Goal: Task Accomplishment & Management: Manage account settings

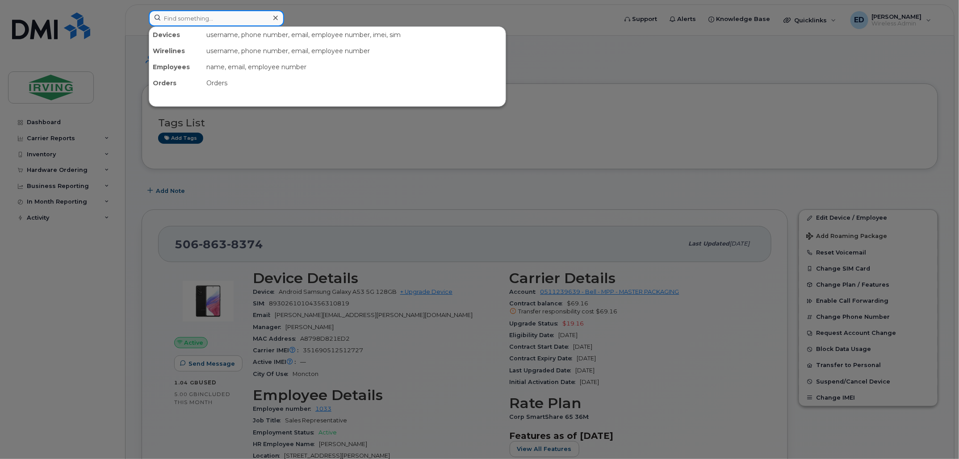
click at [212, 18] on input at bounding box center [216, 18] width 135 height 16
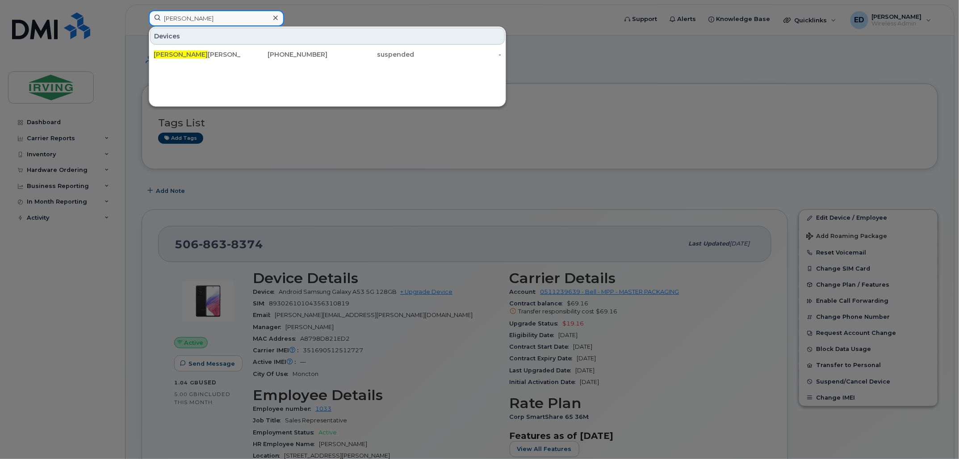
type input "TARA"
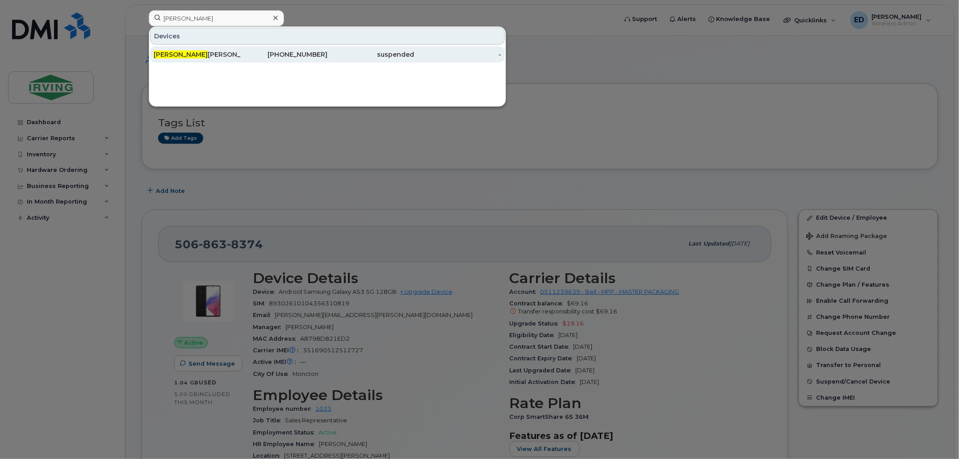
click at [196, 54] on div "Tara Mackinnon" at bounding box center [197, 54] width 87 height 9
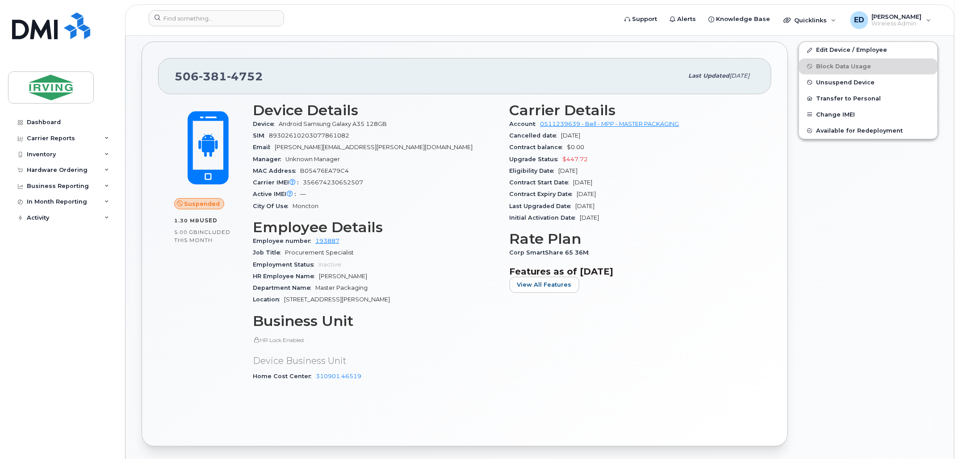
scroll to position [168, 0]
click at [302, 157] on span "Unknown Manager" at bounding box center [313, 159] width 55 height 7
click at [839, 49] on link "Edit Device / Employee" at bounding box center [868, 50] width 139 height 16
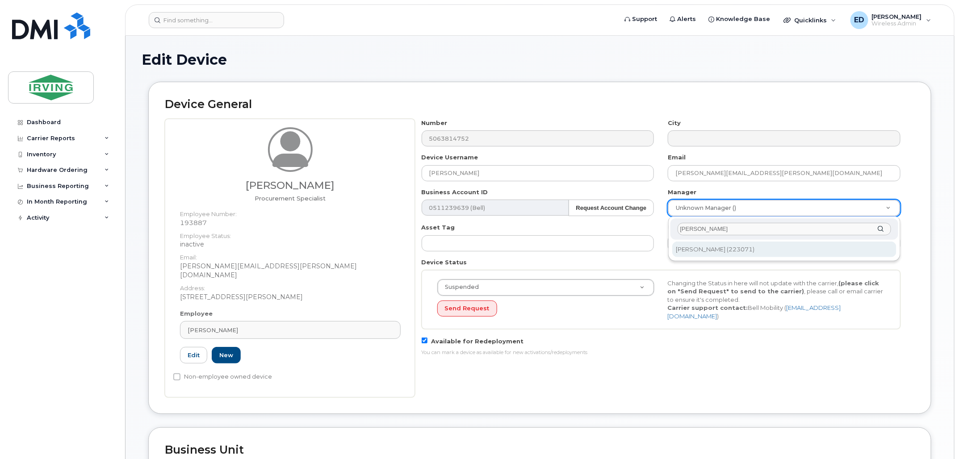
type input "ela doria"
type input "1761931"
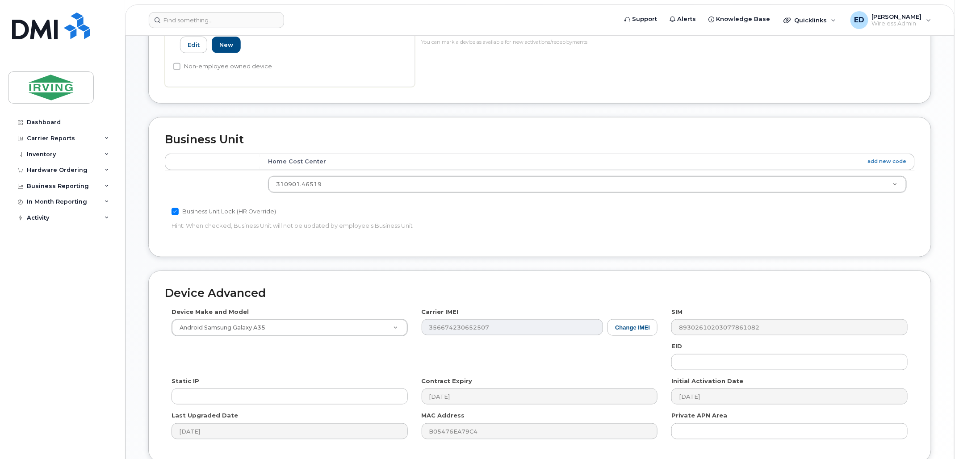
scroll to position [381, 0]
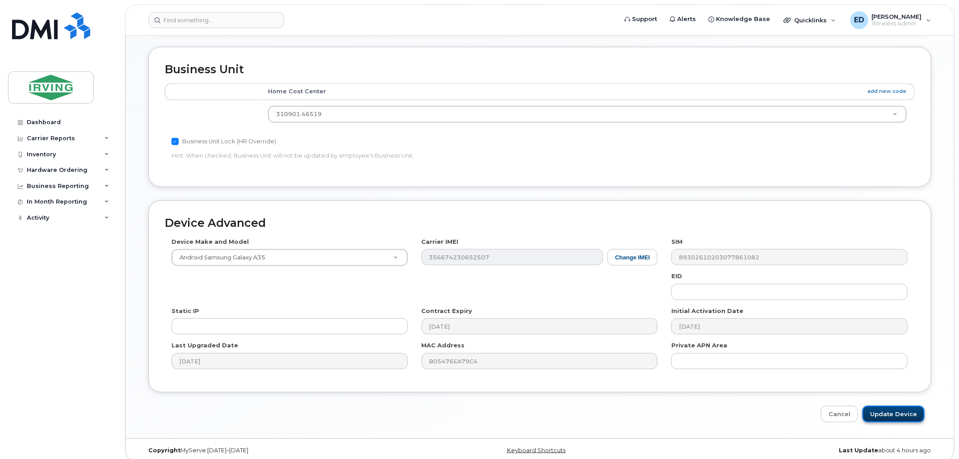
click at [893, 406] on input "Update Device" at bounding box center [894, 414] width 62 height 17
type input "Saving..."
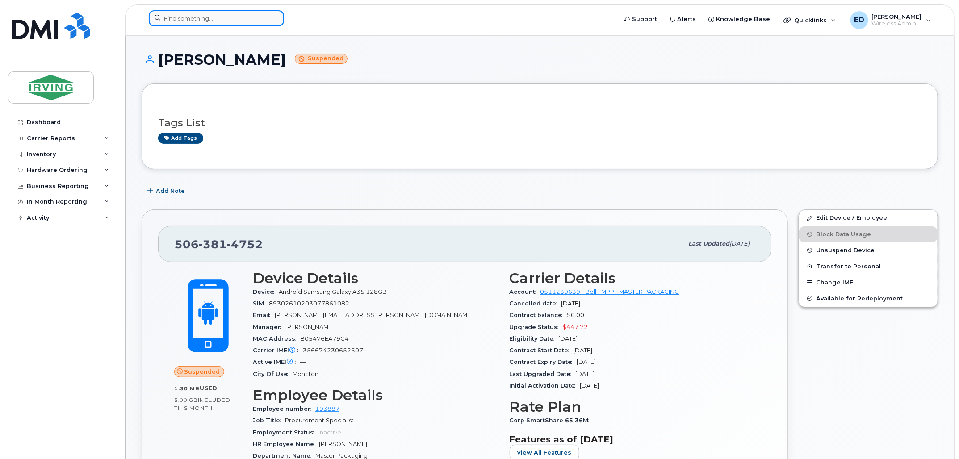
click at [230, 15] on input at bounding box center [216, 18] width 135 height 16
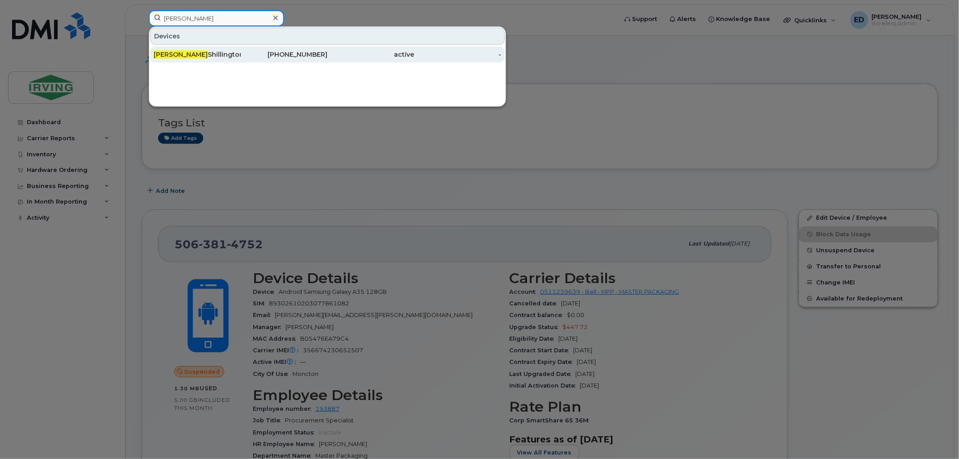
type input "jay"
click at [184, 51] on div "Jay Shillington" at bounding box center [197, 54] width 87 height 9
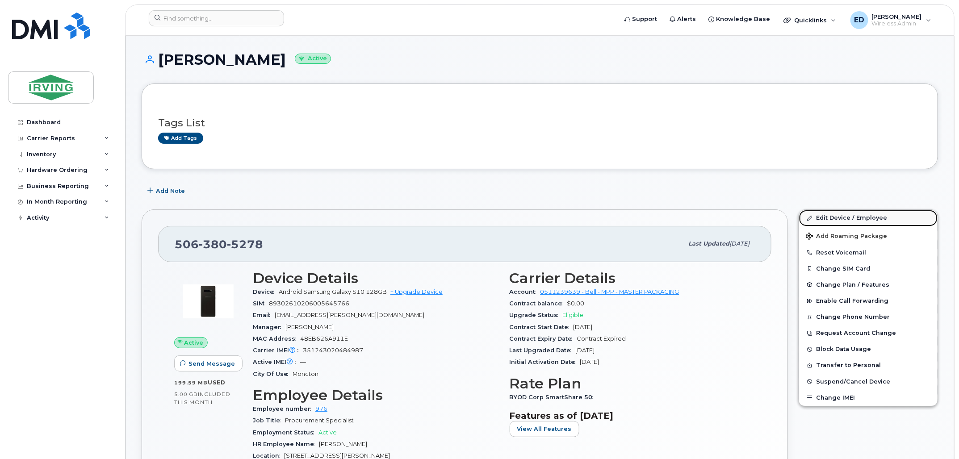
click at [838, 217] on link "Edit Device / Employee" at bounding box center [868, 218] width 139 height 16
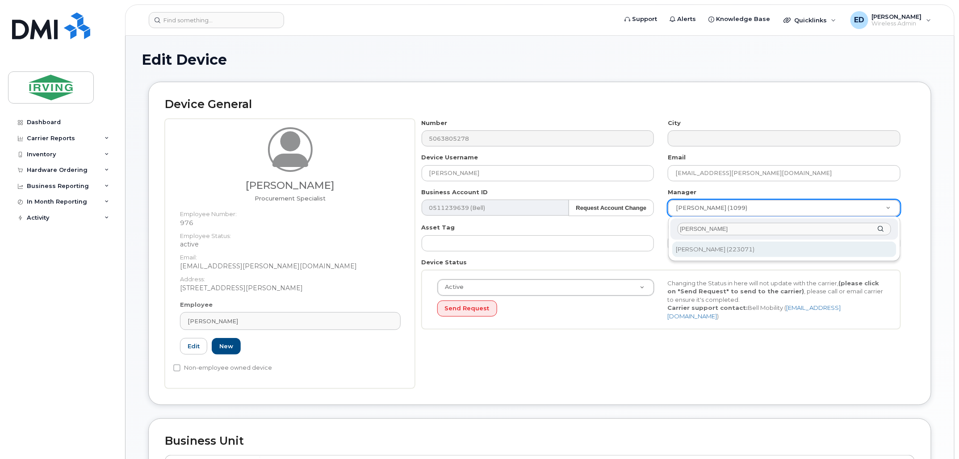
type input "[PERSON_NAME]"
type input "1761931"
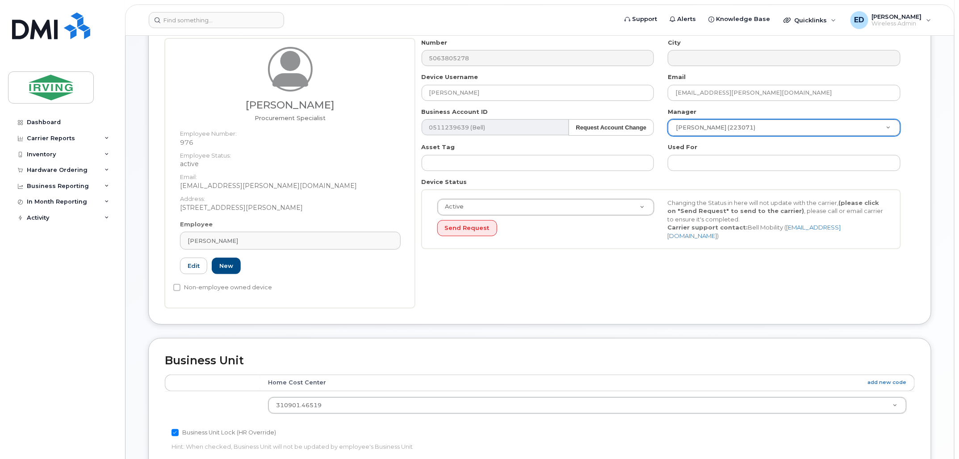
scroll to position [381, 0]
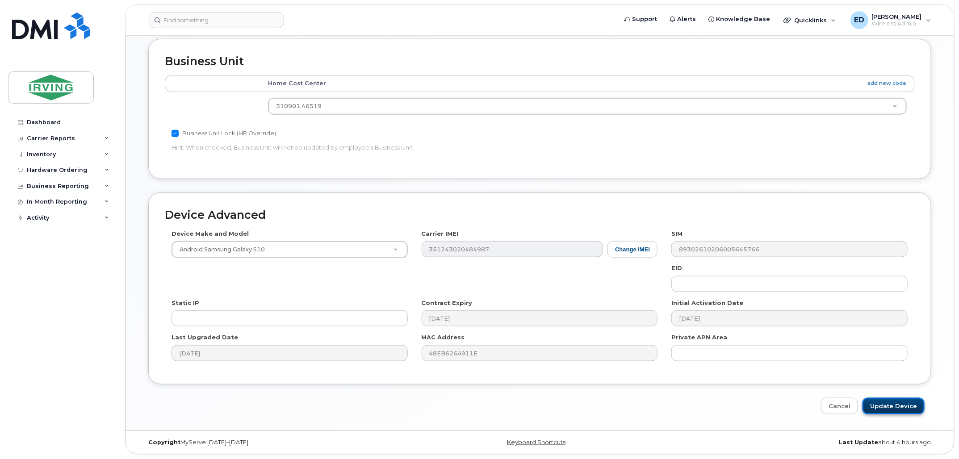
click at [887, 405] on input "Update Device" at bounding box center [894, 406] width 62 height 17
type input "Saving..."
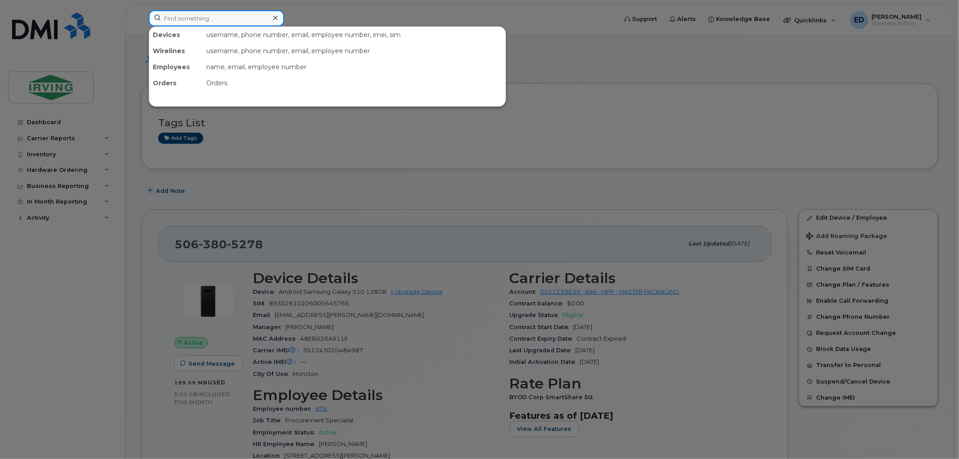
click at [239, 19] on input at bounding box center [216, 18] width 135 height 16
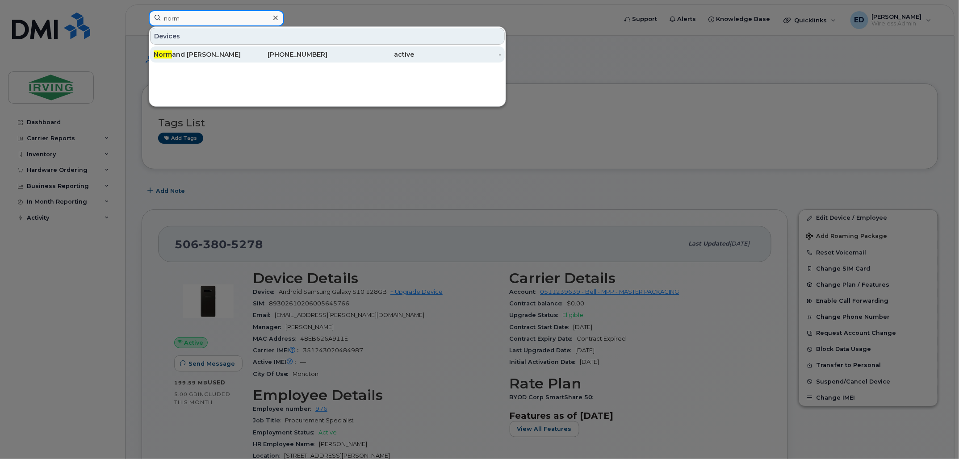
type input "norm"
click at [230, 55] on div "Norm and Charest" at bounding box center [197, 54] width 87 height 9
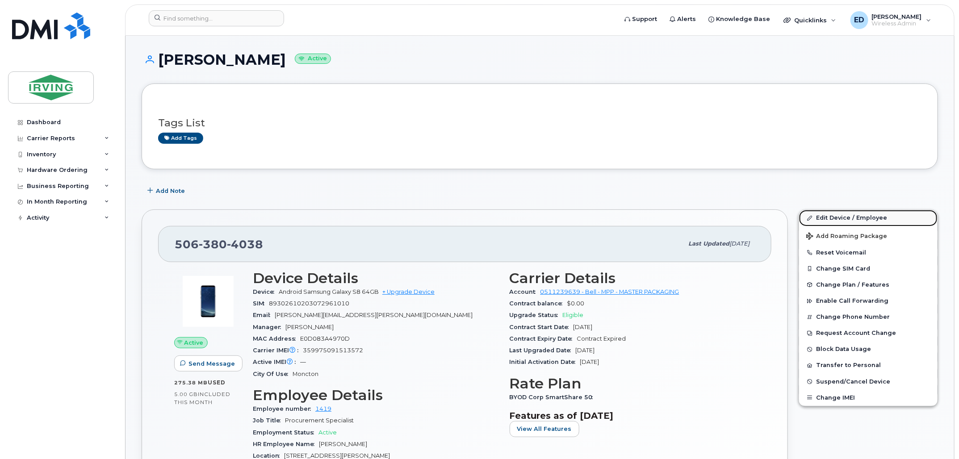
click at [824, 217] on link "Edit Device / Employee" at bounding box center [868, 218] width 139 height 16
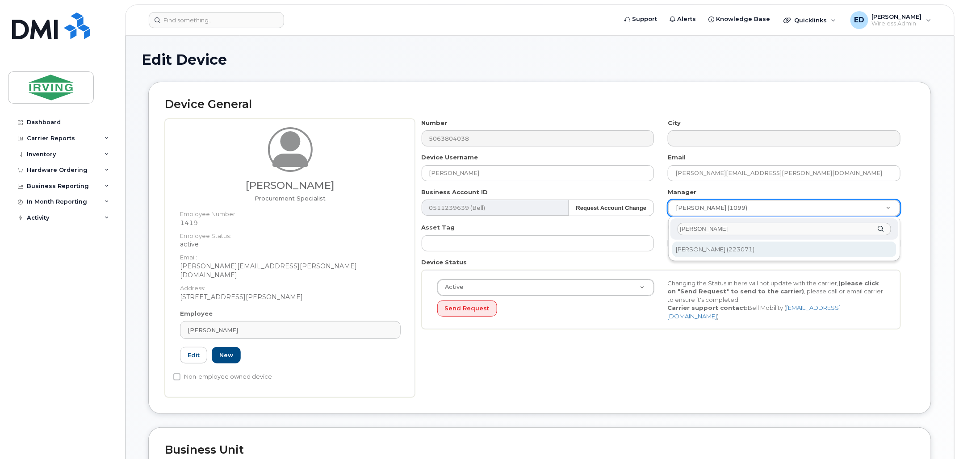
type input "[PERSON_NAME]"
type input "1761931"
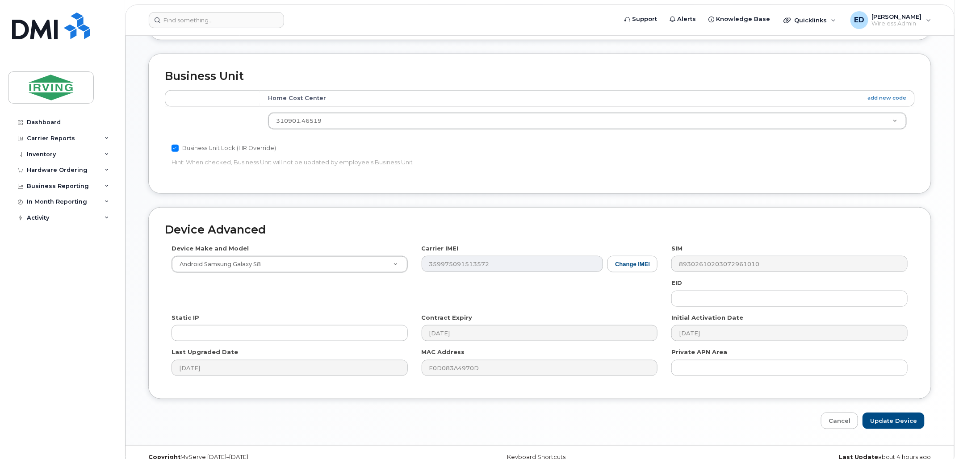
scroll to position [381, 0]
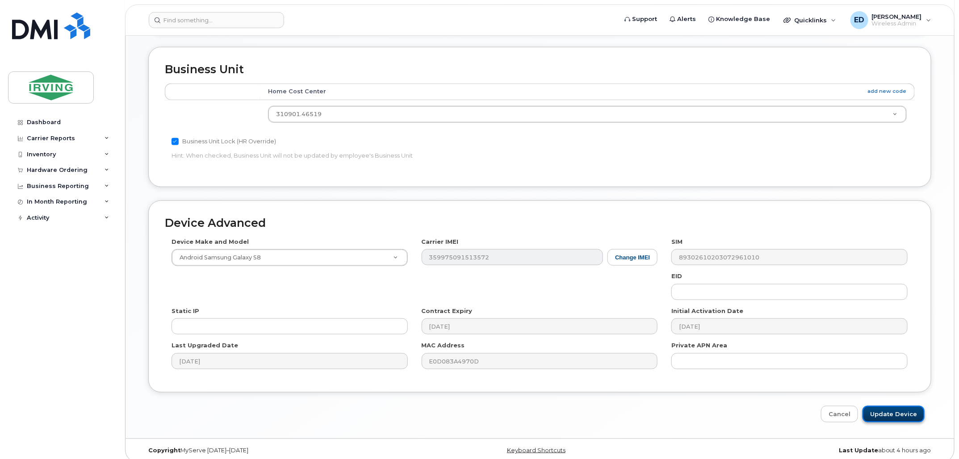
click at [884, 406] on input "Update Device" at bounding box center [894, 414] width 62 height 17
type input "Saving..."
